Goal: Task Accomplishment & Management: Manage account settings

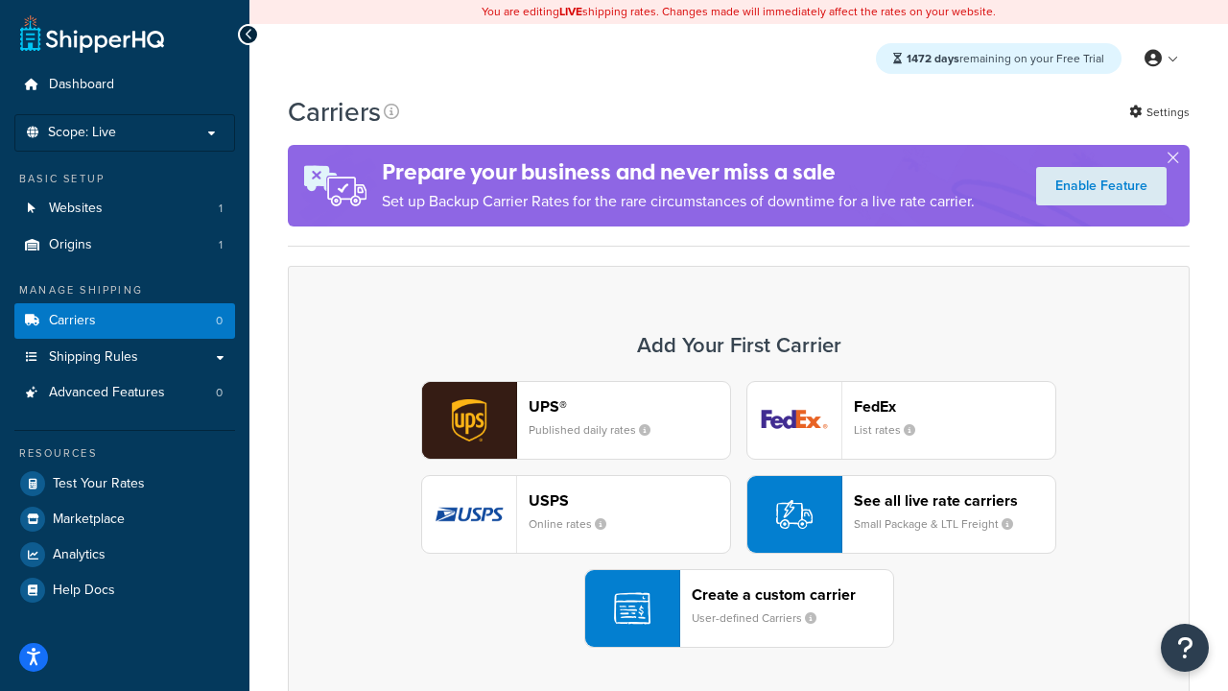
click at [739, 514] on div "UPS® Published daily rates FedEx List rates USPS Online rates See all live rate…" at bounding box center [738, 514] width 861 height 267
click at [955, 406] on header "FedEx" at bounding box center [954, 406] width 201 height 18
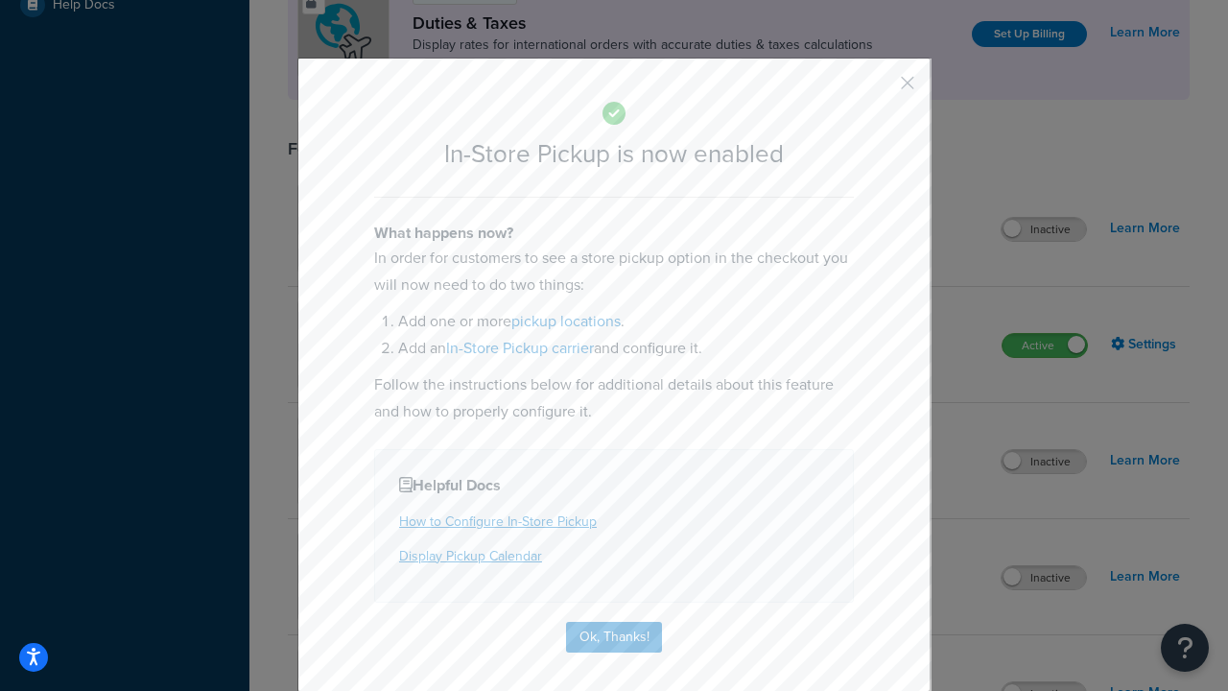
click at [879, 89] on button "button" at bounding box center [879, 89] width 5 height 5
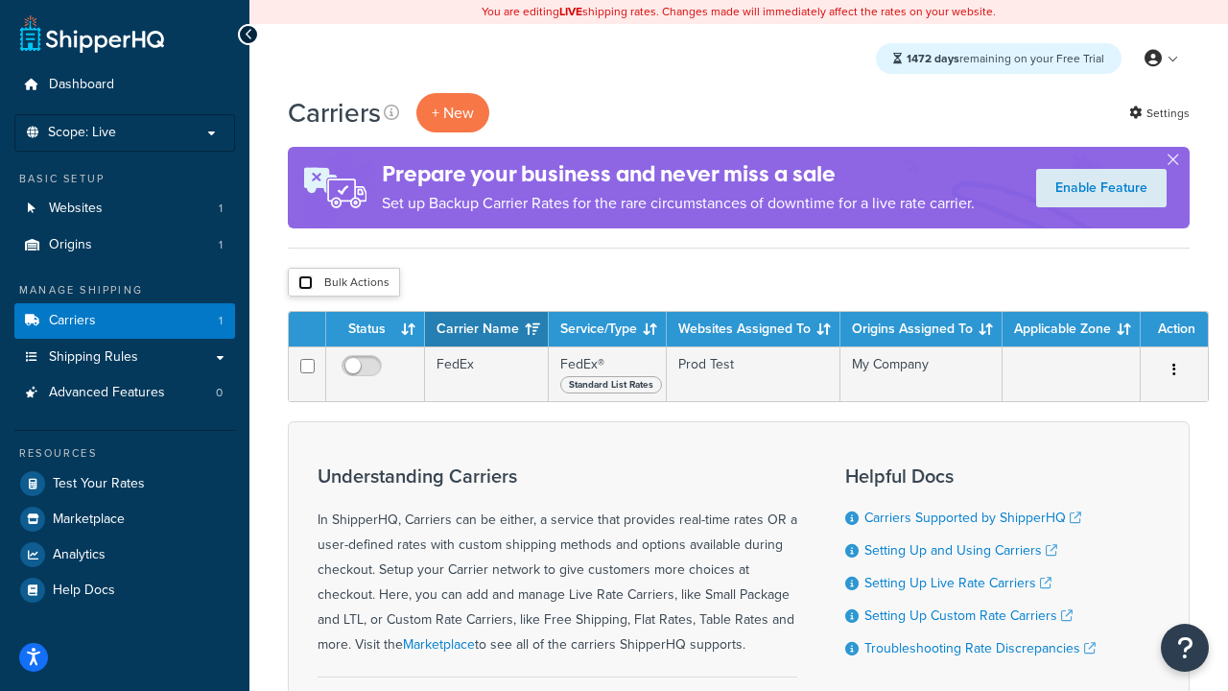
click at [305, 283] on input "checkbox" at bounding box center [305, 282] width 14 height 14
checkbox input "true"
click at [0, 0] on button "Delete" at bounding box center [0, 0] width 0 height 0
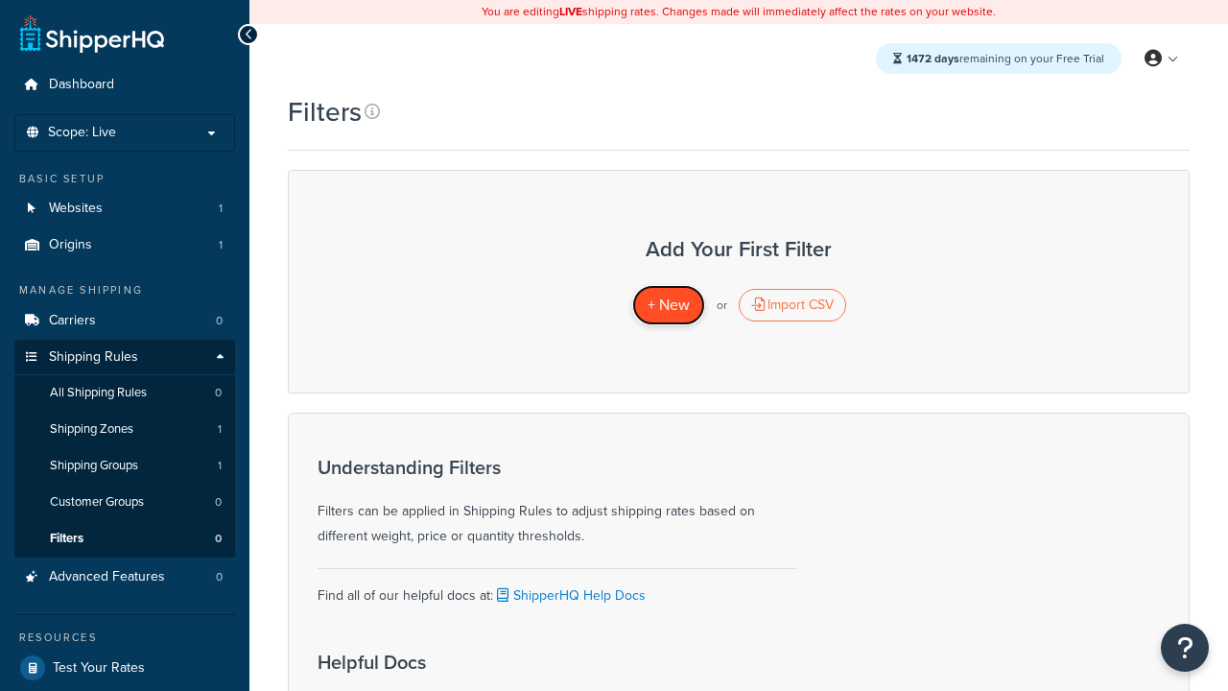
click at [668, 305] on span "+ New" at bounding box center [669, 305] width 42 height 22
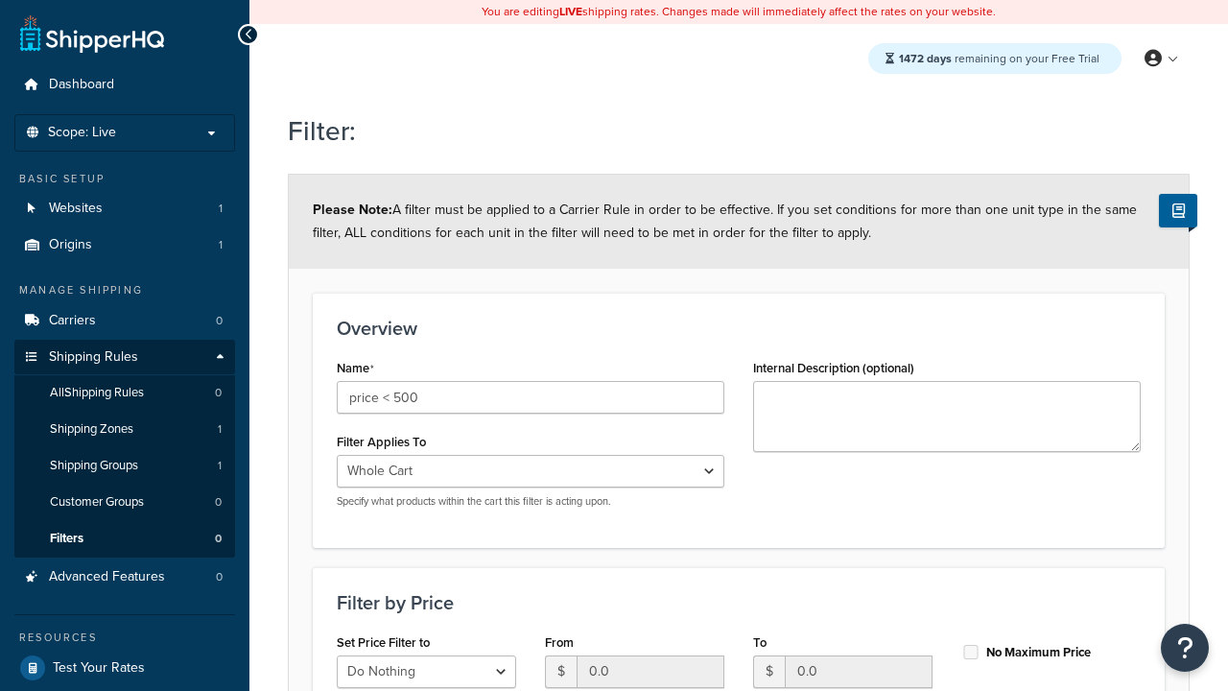
select select "range"
type input "price < 500"
type input "500"
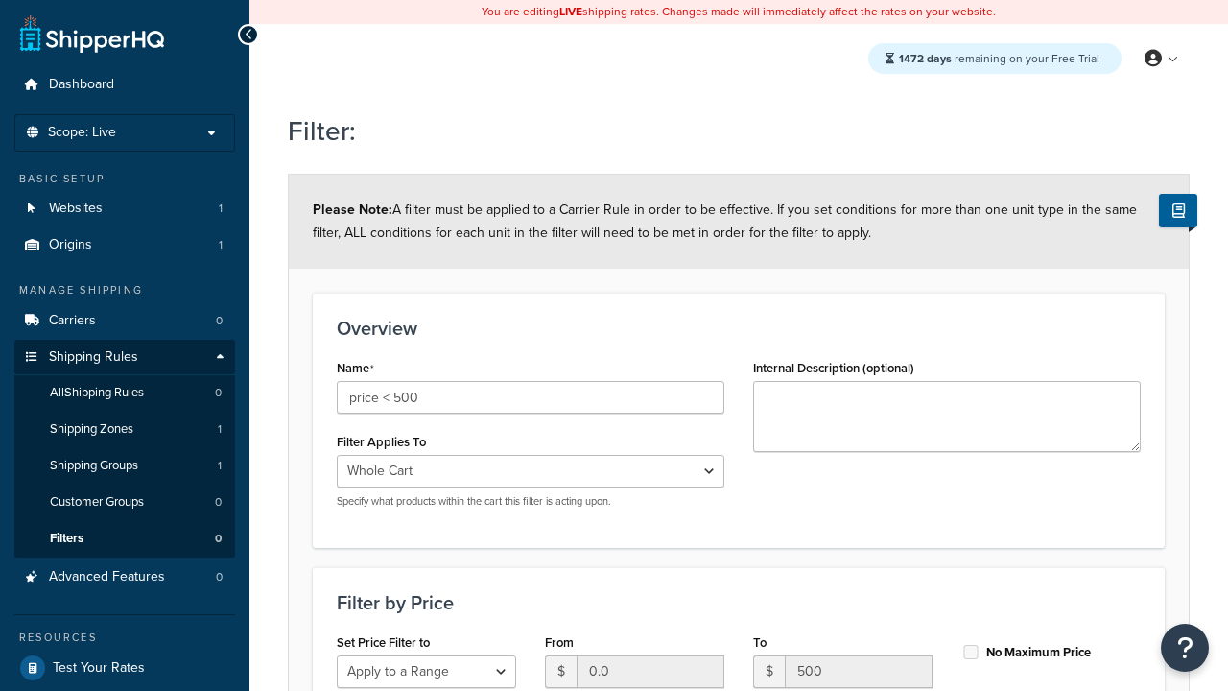
type input "500"
checkbox input "true"
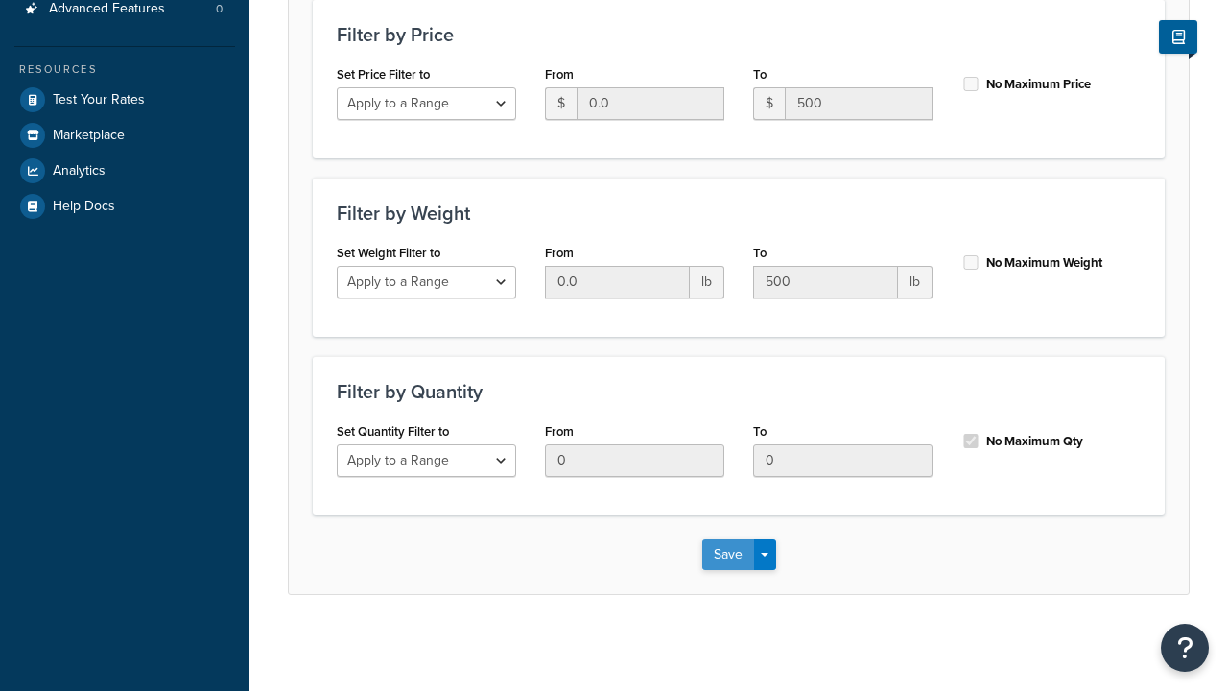
click at [727, 554] on button "Save" at bounding box center [728, 554] width 52 height 31
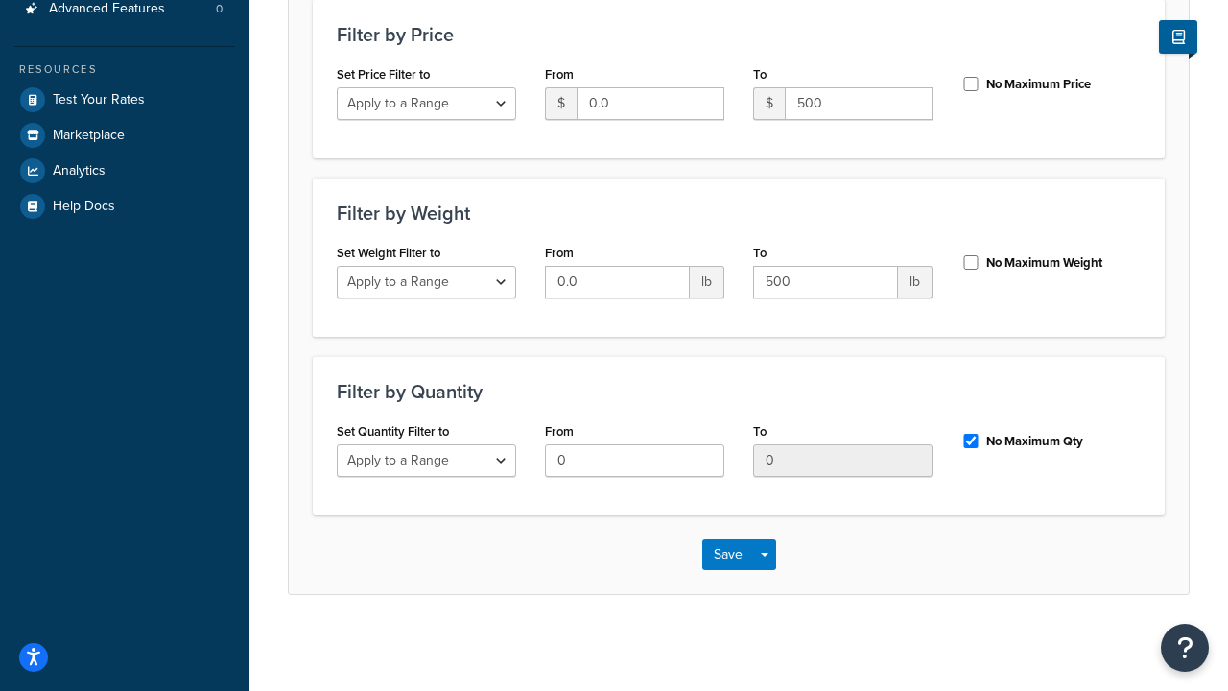
scroll to position [0, 0]
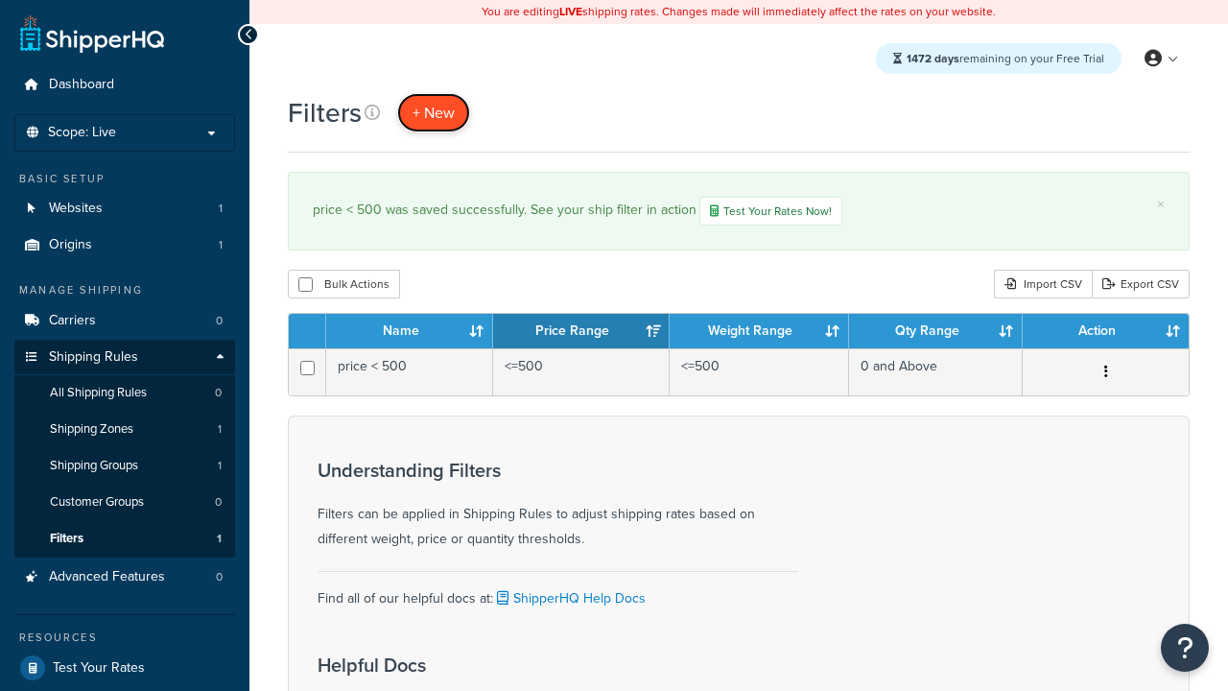
click at [434, 112] on span "+ New" at bounding box center [434, 113] width 42 height 22
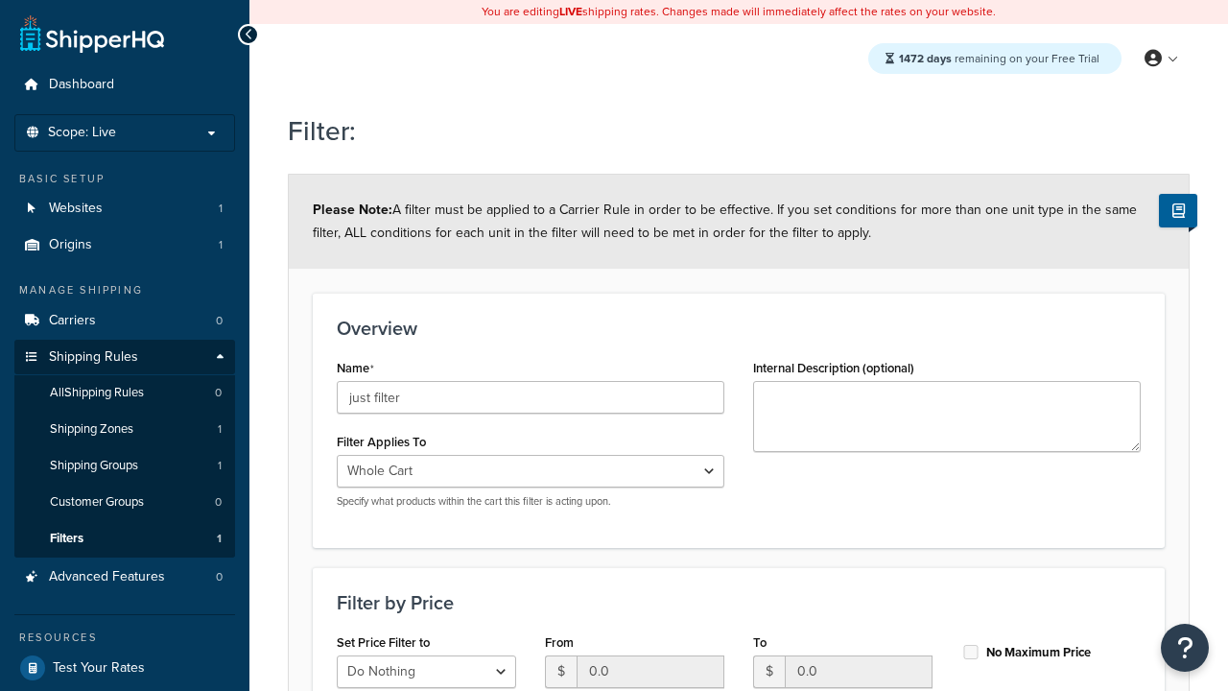
type input "just filter"
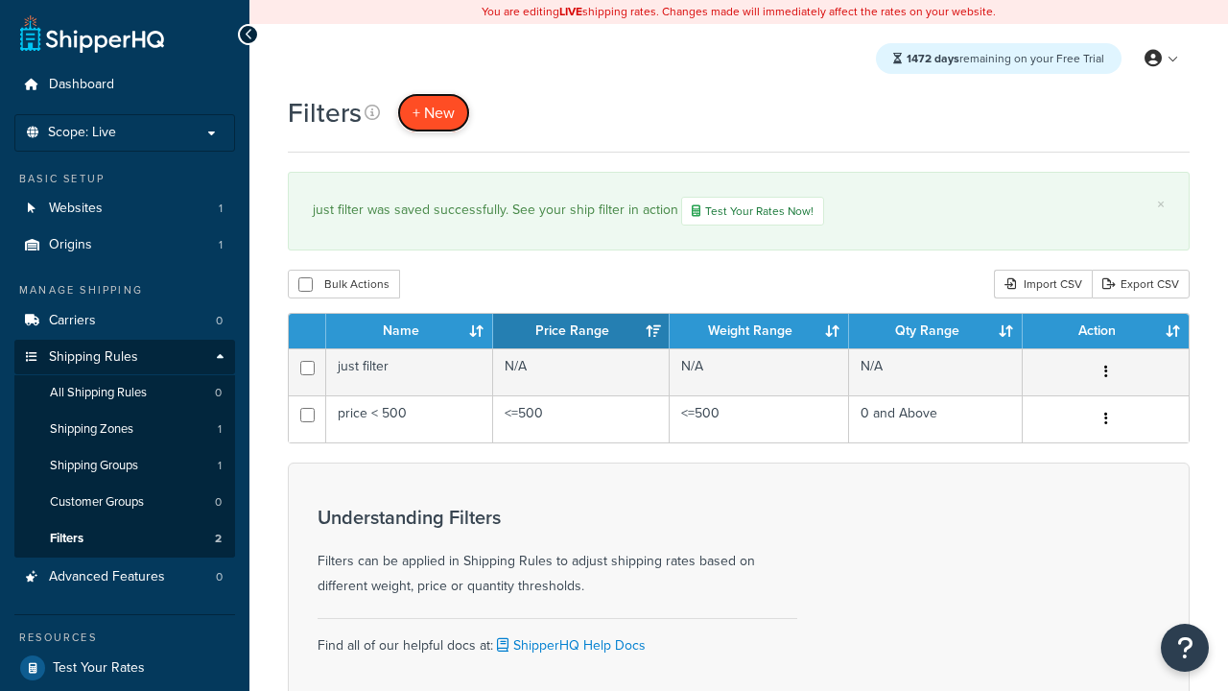
click at [434, 112] on span "+ New" at bounding box center [434, 113] width 42 height 22
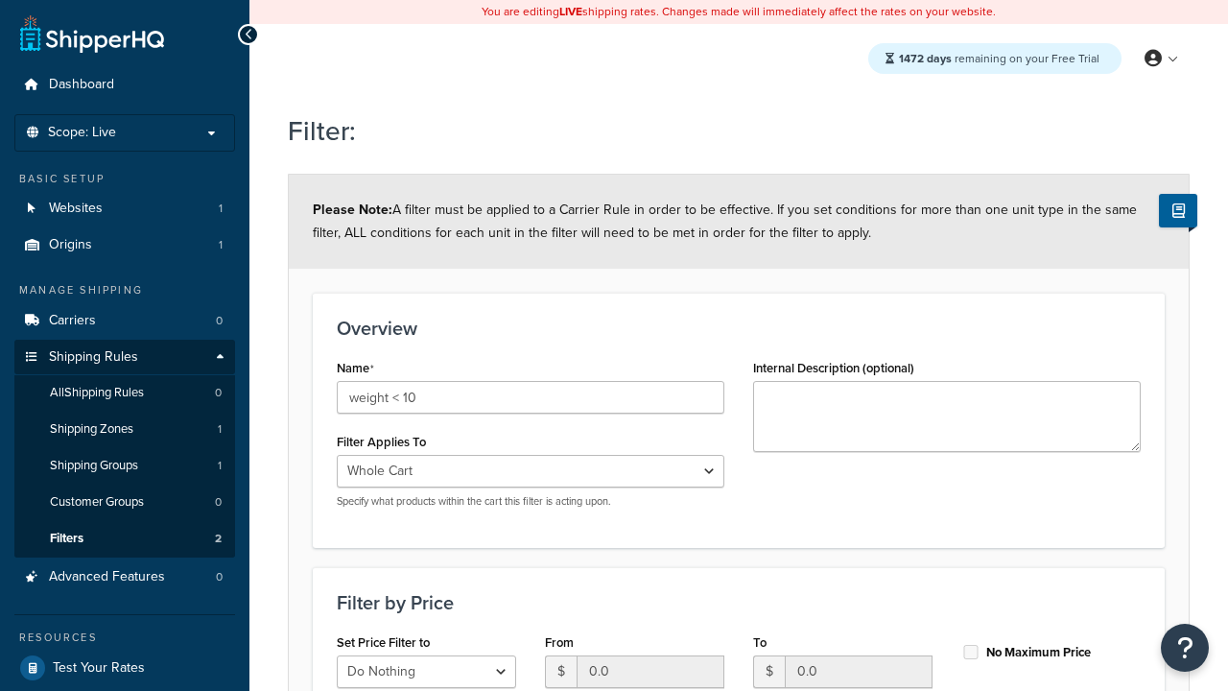
select select "range"
type input "weight < 10"
type input "10"
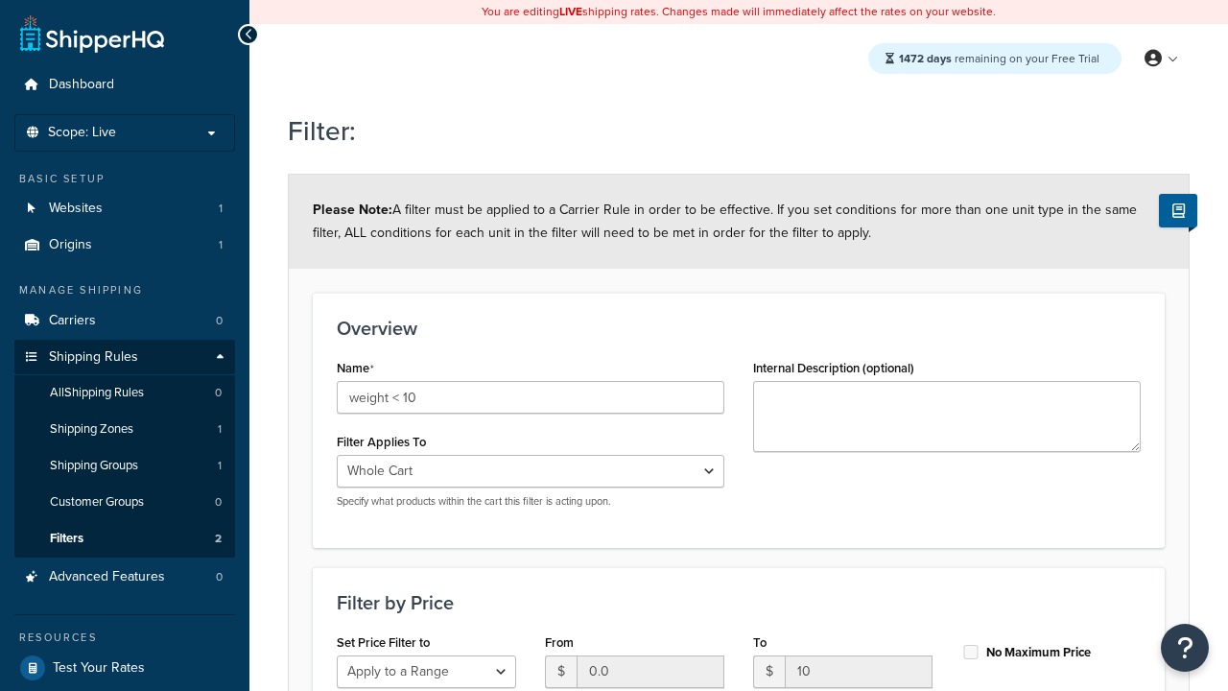
type input "10"
checkbox input "true"
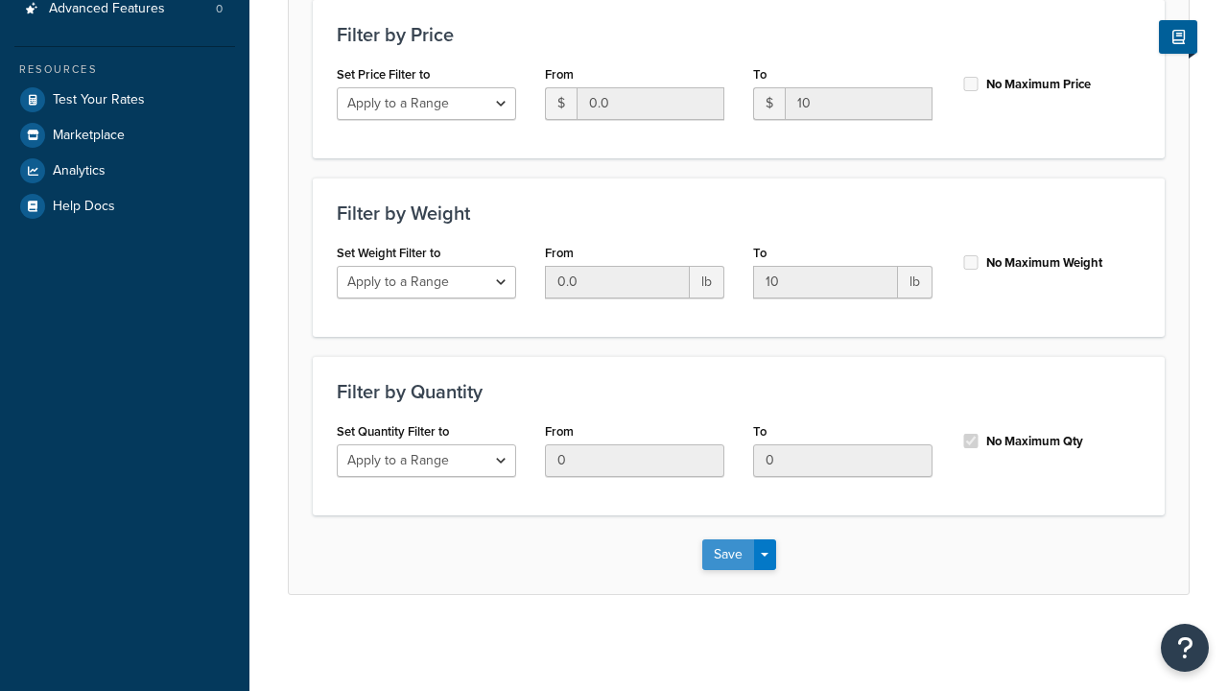
click at [727, 554] on button "Save" at bounding box center [728, 554] width 52 height 31
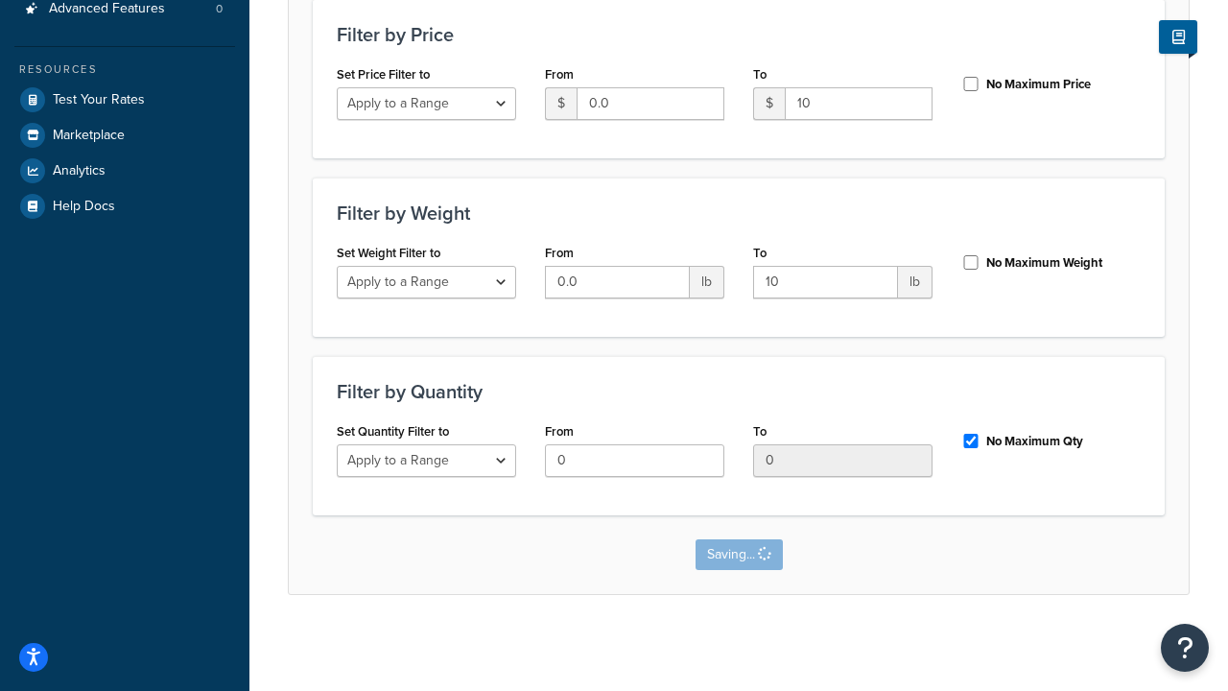
scroll to position [0, 0]
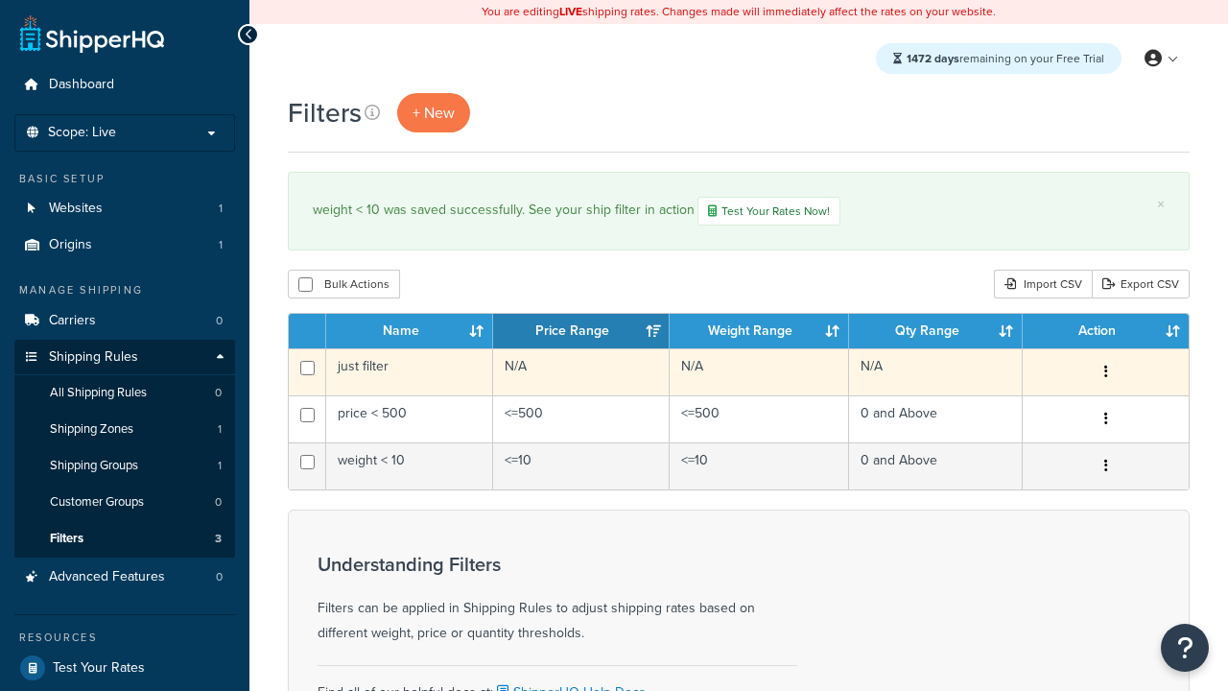
click at [1105, 374] on icon "button" at bounding box center [1106, 371] width 4 height 13
click at [0, 0] on link "Edit" at bounding box center [0, 0] width 0 height 0
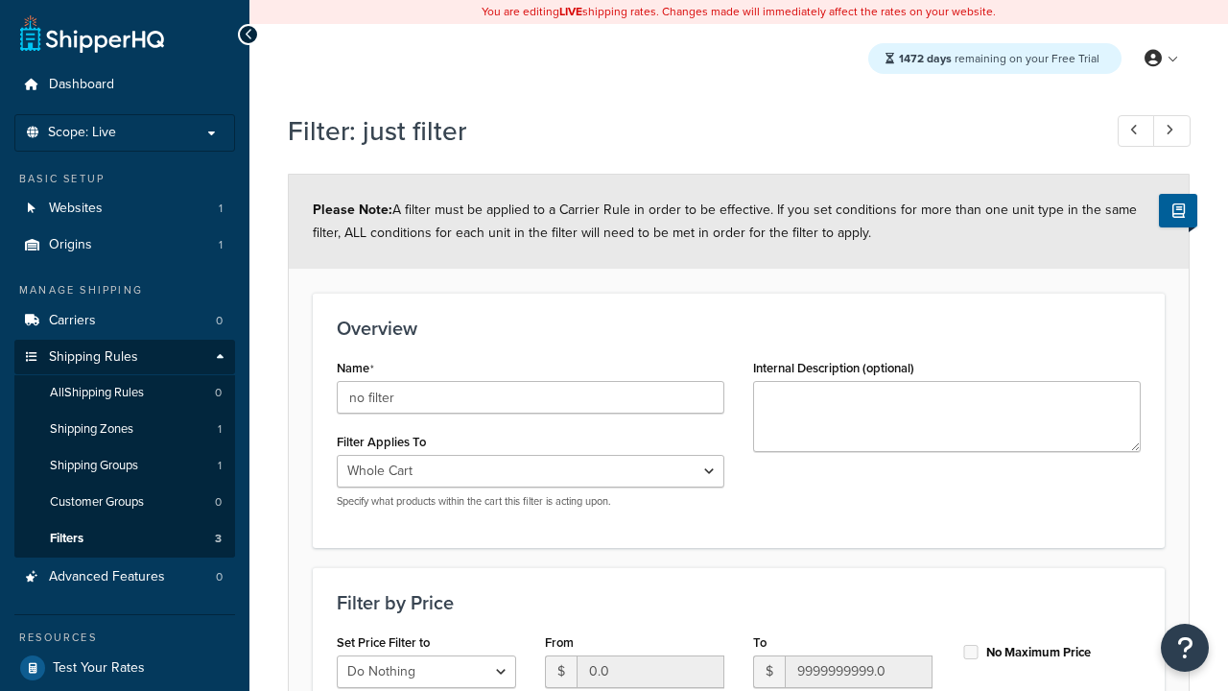
scroll to position [568, 0]
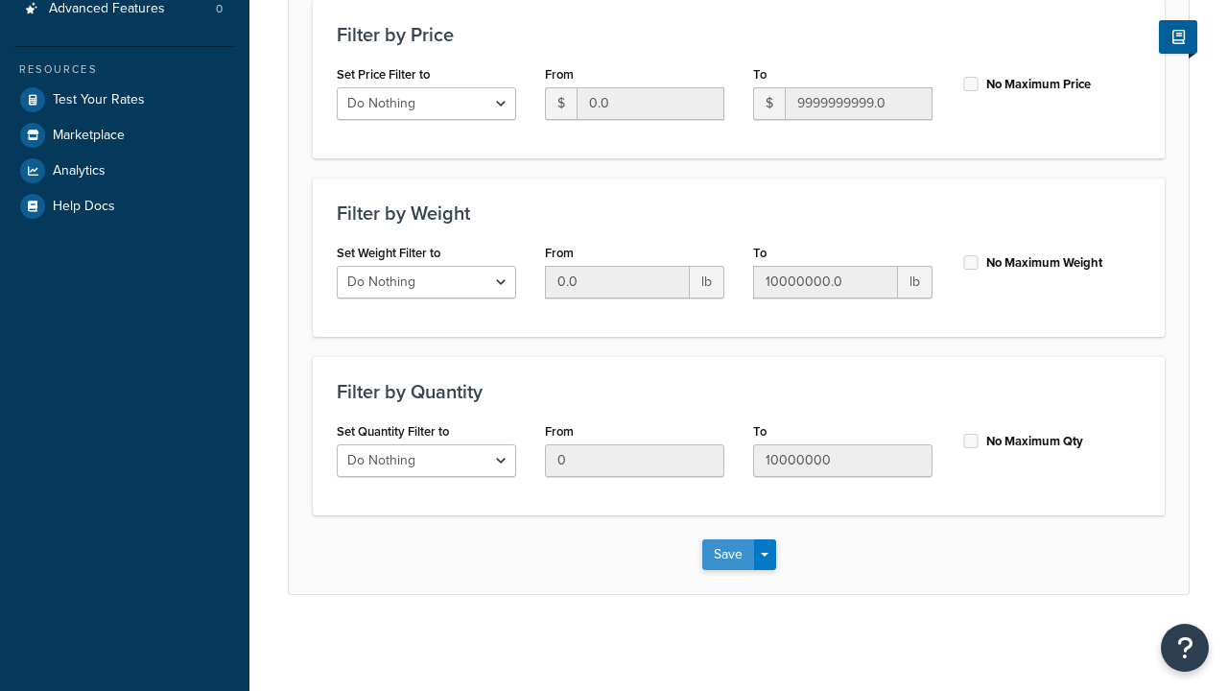
type input "no filter"
click at [727, 554] on button "Save" at bounding box center [728, 554] width 52 height 31
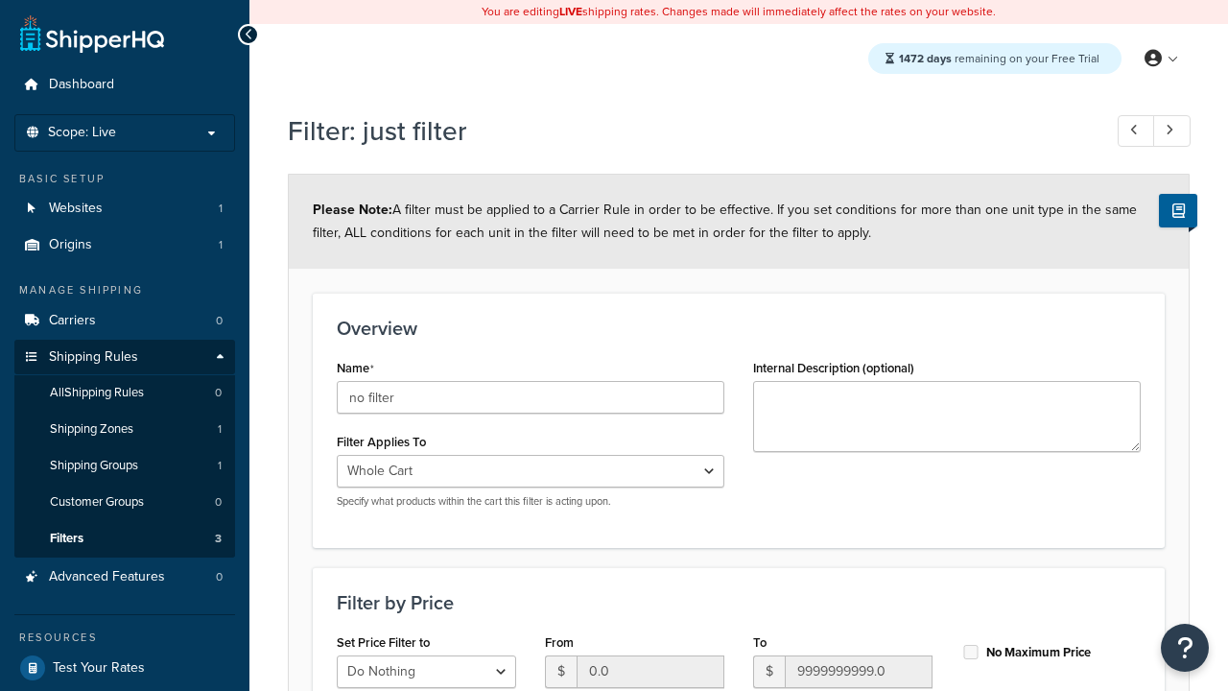
scroll to position [0, 0]
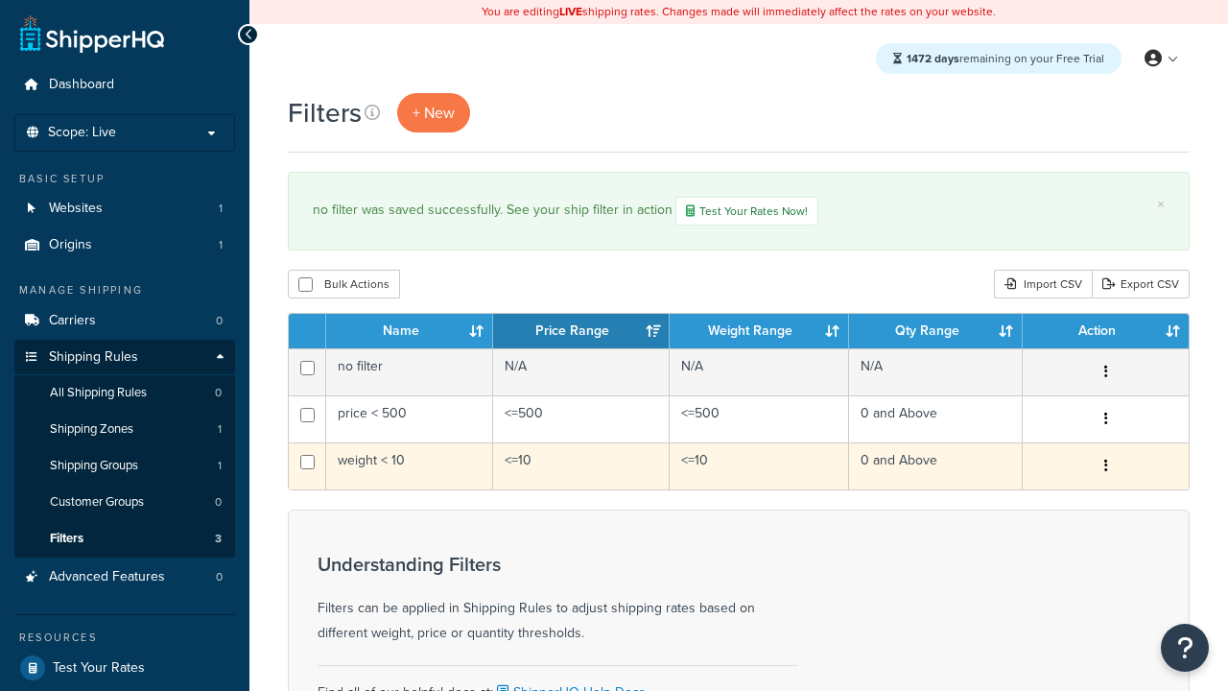
click at [1105, 468] on icon "button" at bounding box center [1106, 465] width 4 height 13
click at [0, 0] on link "Duplicate" at bounding box center [0, 0] width 0 height 0
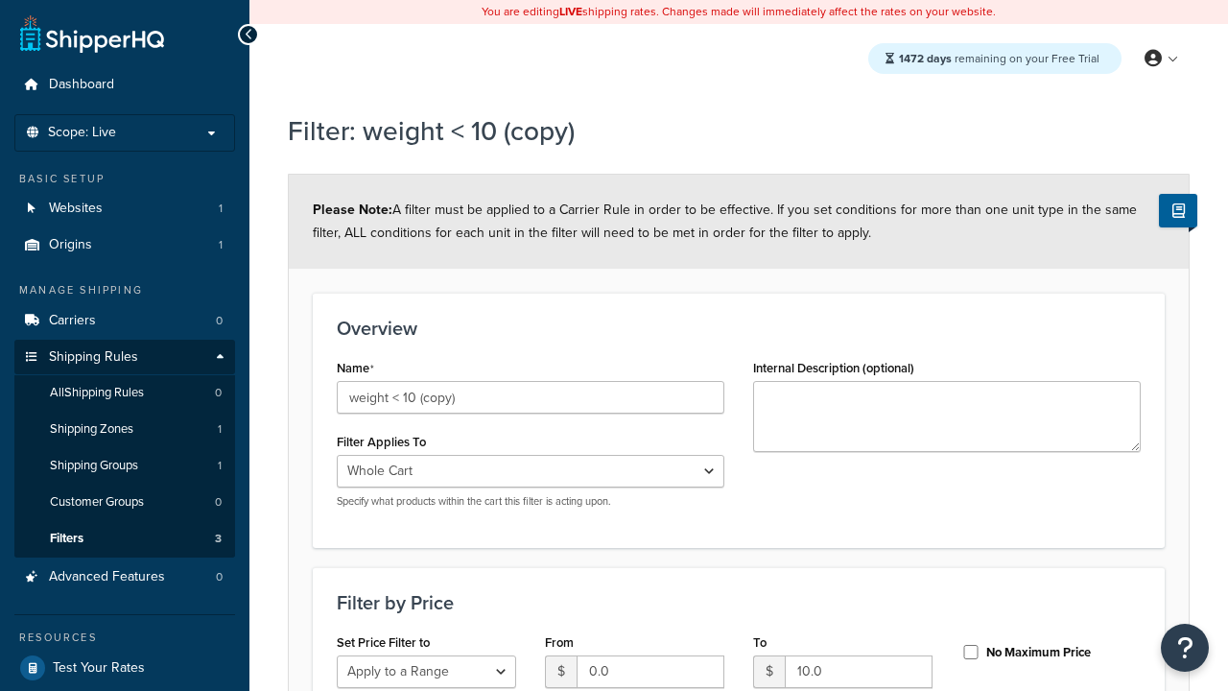
select select "range"
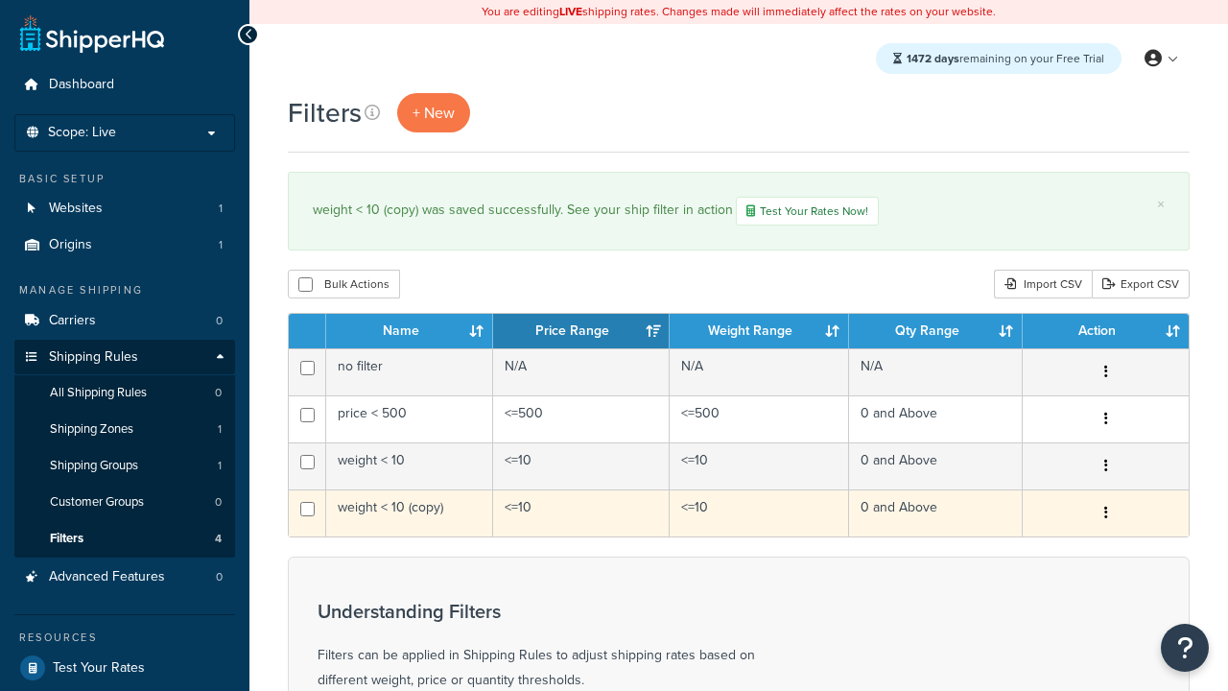
click at [1105, 515] on icon "button" at bounding box center [1106, 512] width 4 height 13
click at [0, 0] on link "Delete" at bounding box center [0, 0] width 0 height 0
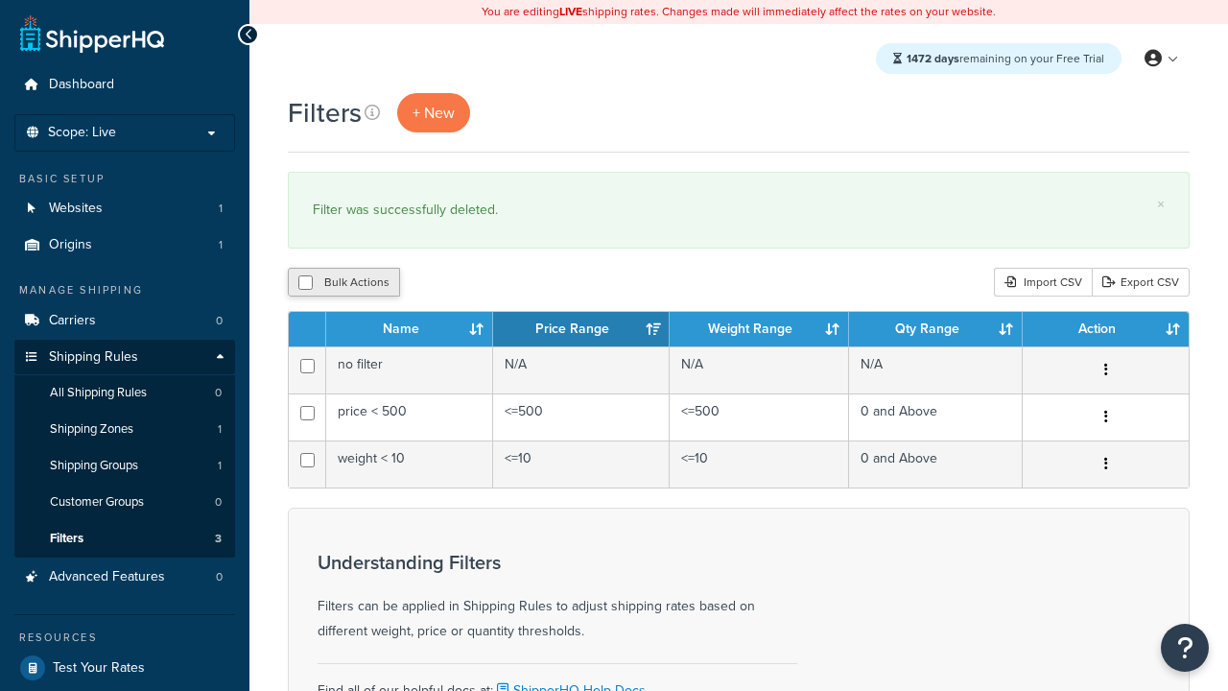
click at [343, 283] on button "Bulk Actions" at bounding box center [344, 282] width 112 height 29
checkbox input "true"
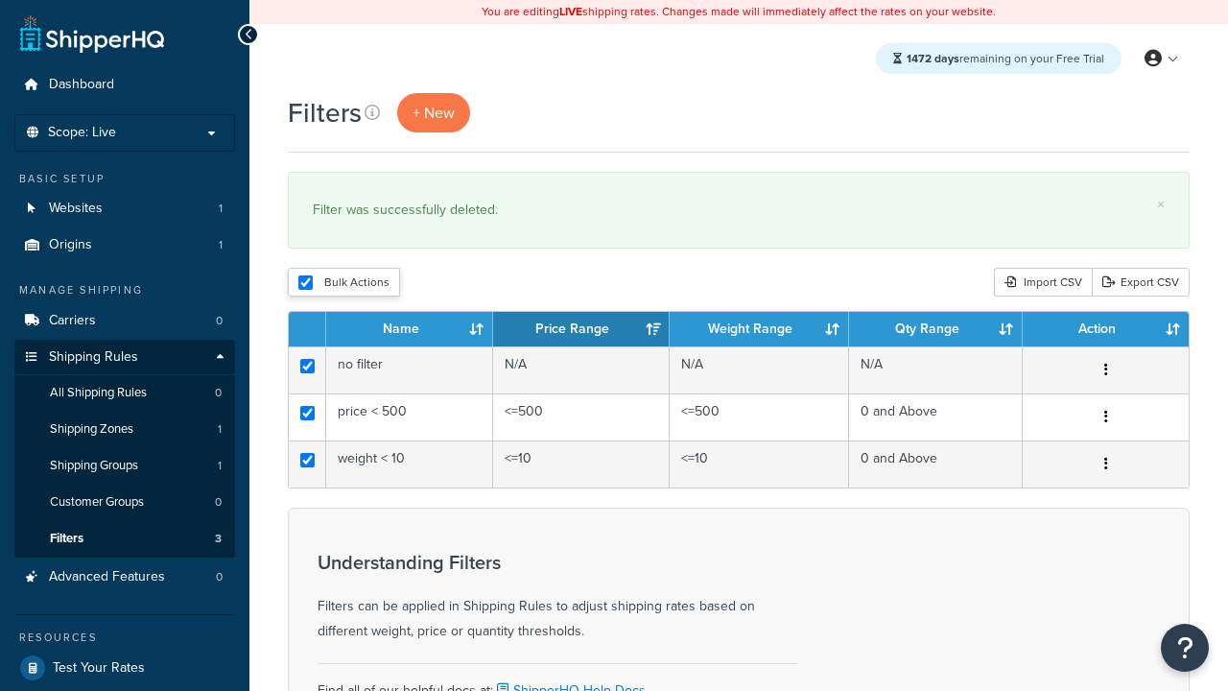
click at [0, 0] on button "Duplicate" at bounding box center [0, 0] width 0 height 0
